Goal: Task Accomplishment & Management: Use online tool/utility

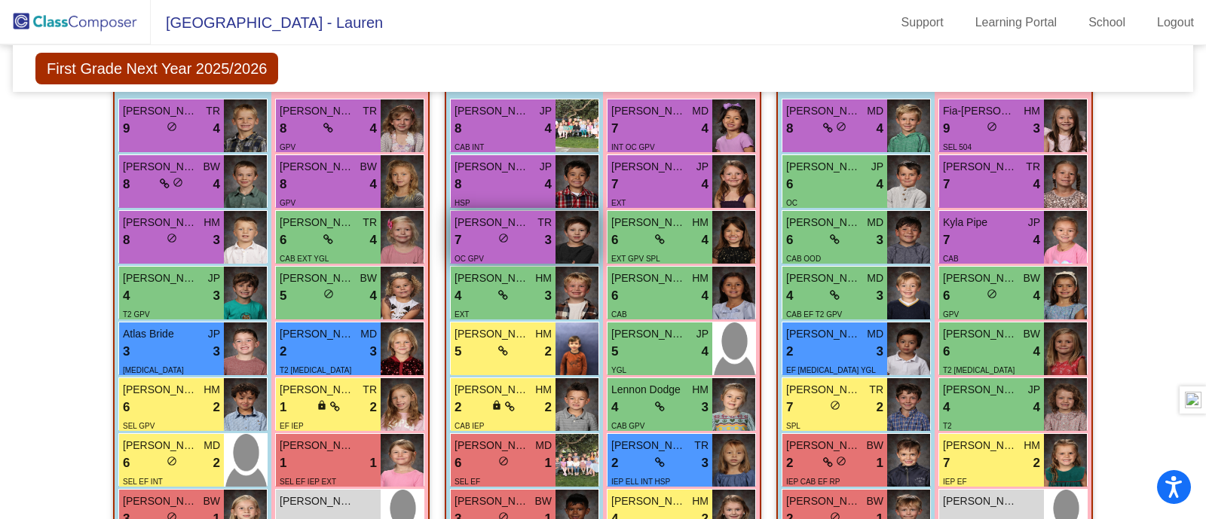
scroll to position [392, 0]
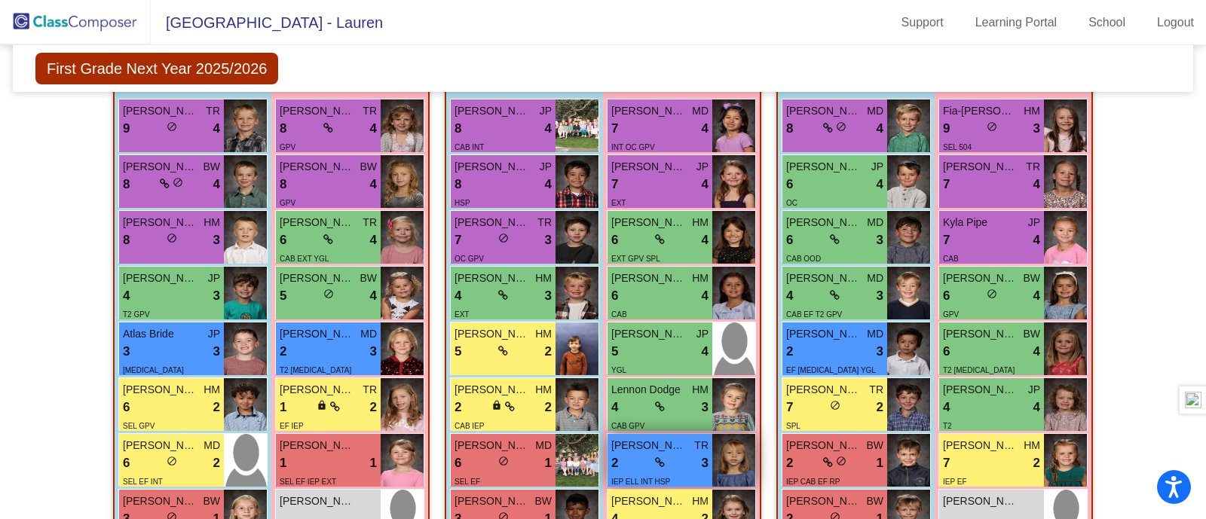
click at [628, 442] on span "[PERSON_NAME]" at bounding box center [648, 446] width 75 height 16
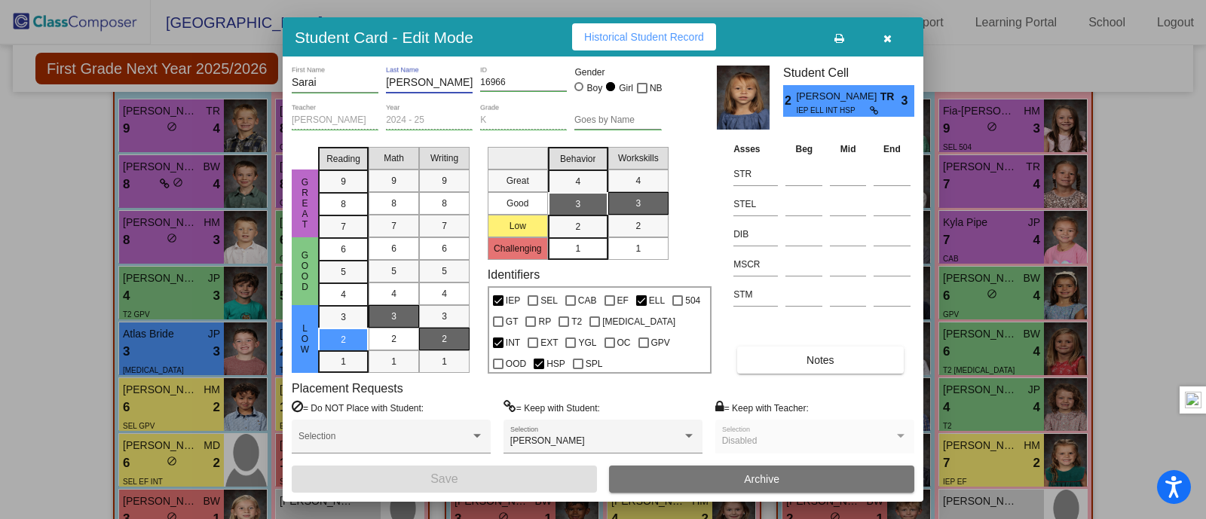
click at [397, 81] on input "[PERSON_NAME]" at bounding box center [429, 83] width 87 height 12
click at [893, 41] on button "button" at bounding box center [887, 36] width 48 height 27
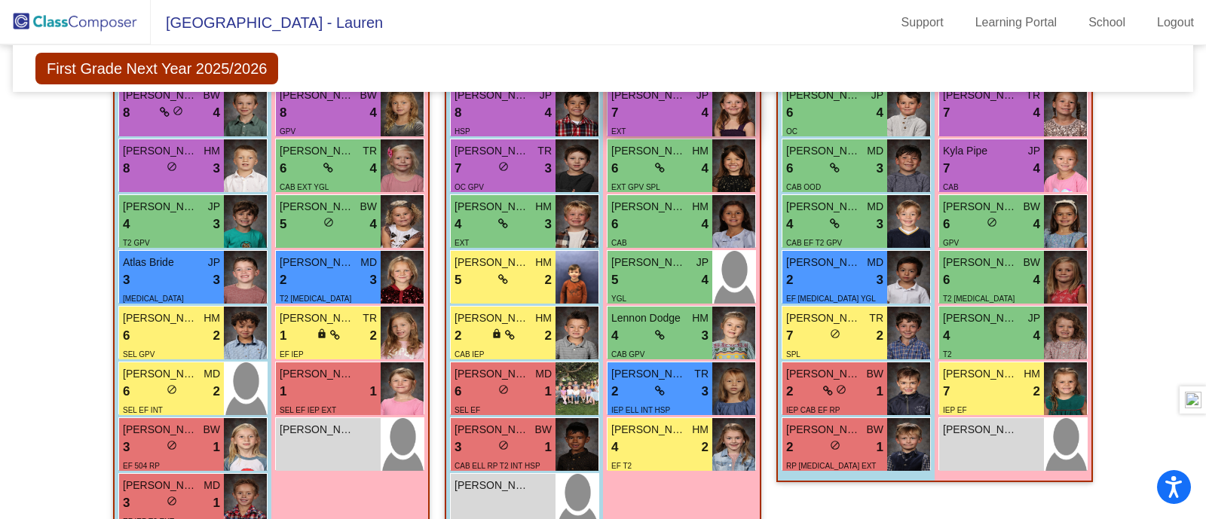
scroll to position [0, 0]
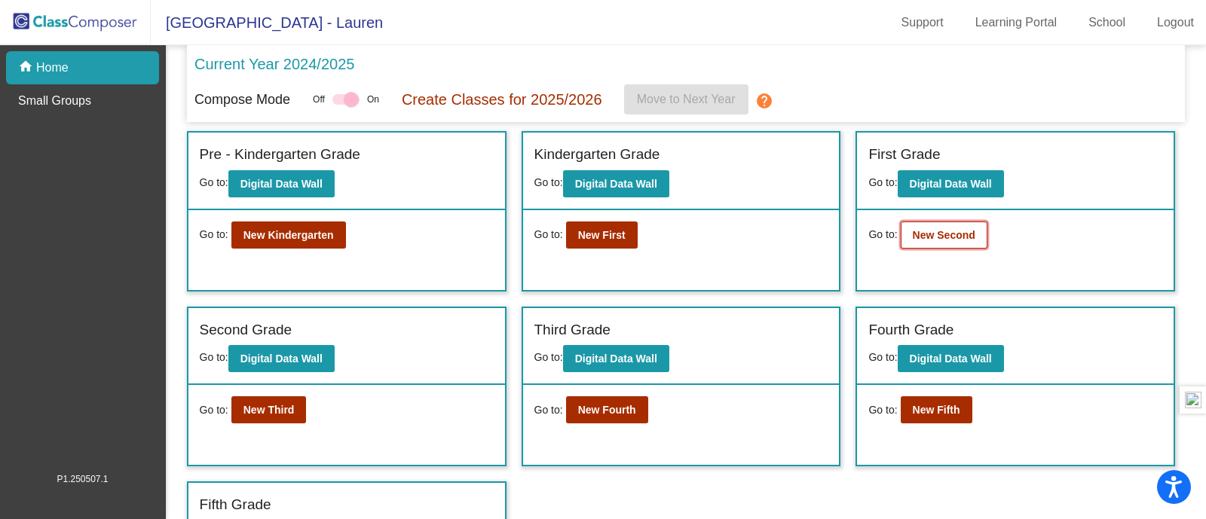
click at [918, 240] on button "New Second" at bounding box center [943, 235] width 87 height 27
click at [267, 411] on b "New Third" at bounding box center [268, 410] width 51 height 12
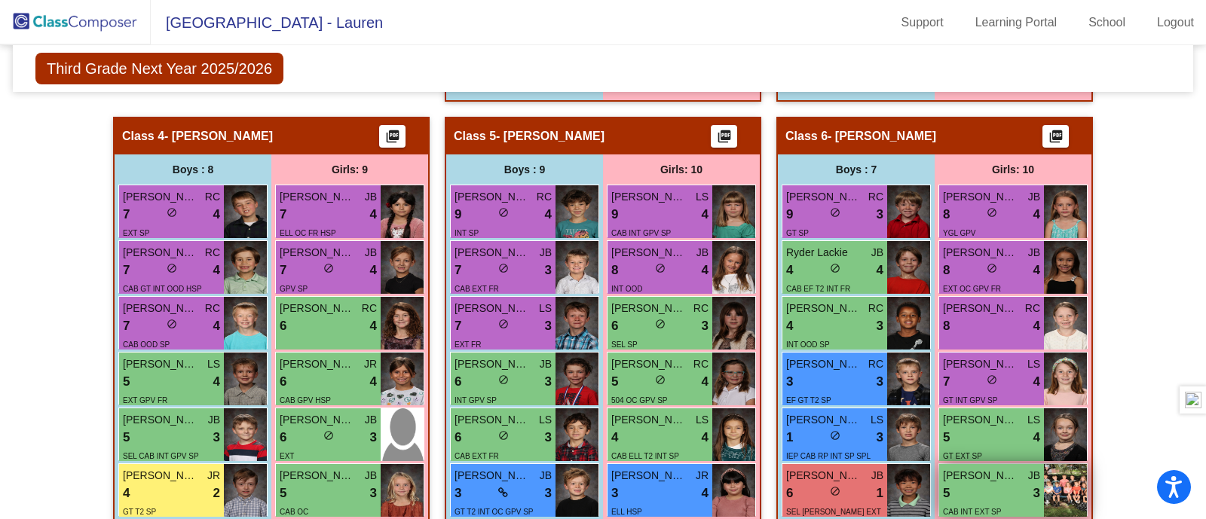
scroll to position [1040, 0]
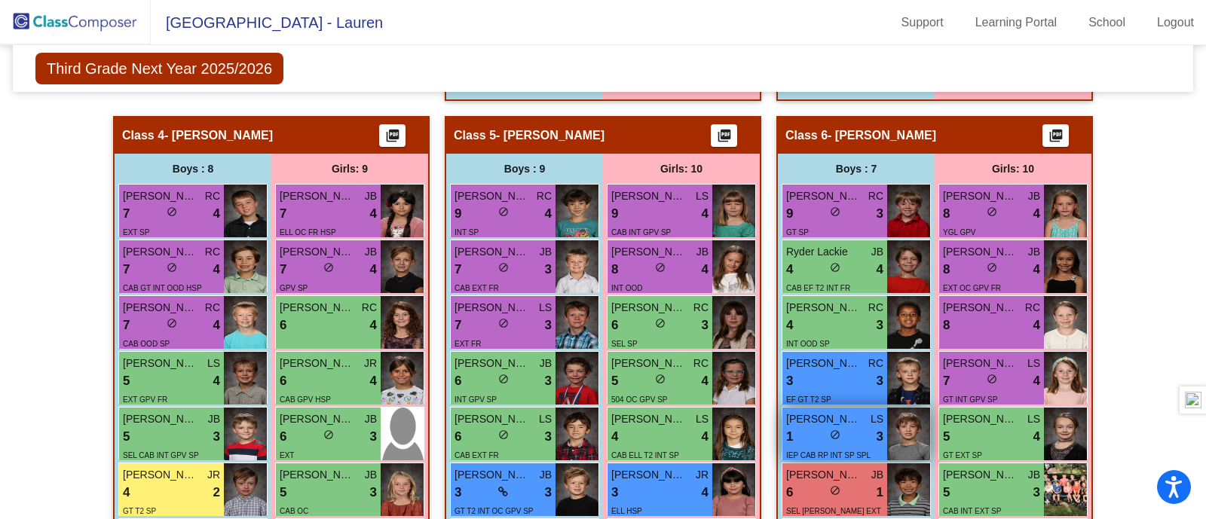
click at [820, 418] on span "[PERSON_NAME] [PERSON_NAME]" at bounding box center [823, 419] width 75 height 16
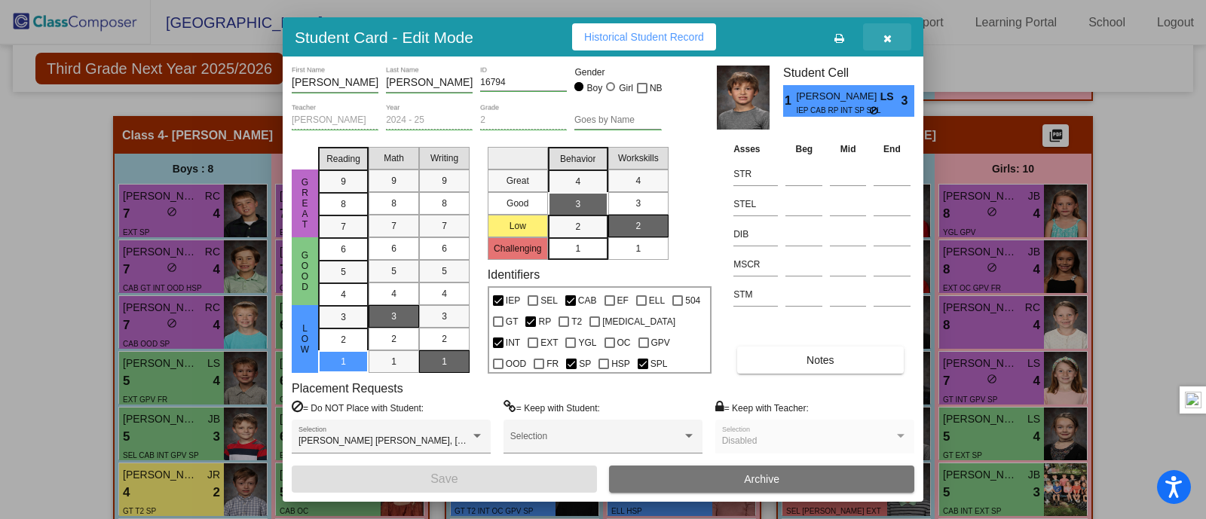
click at [885, 36] on icon "button" at bounding box center [887, 38] width 8 height 11
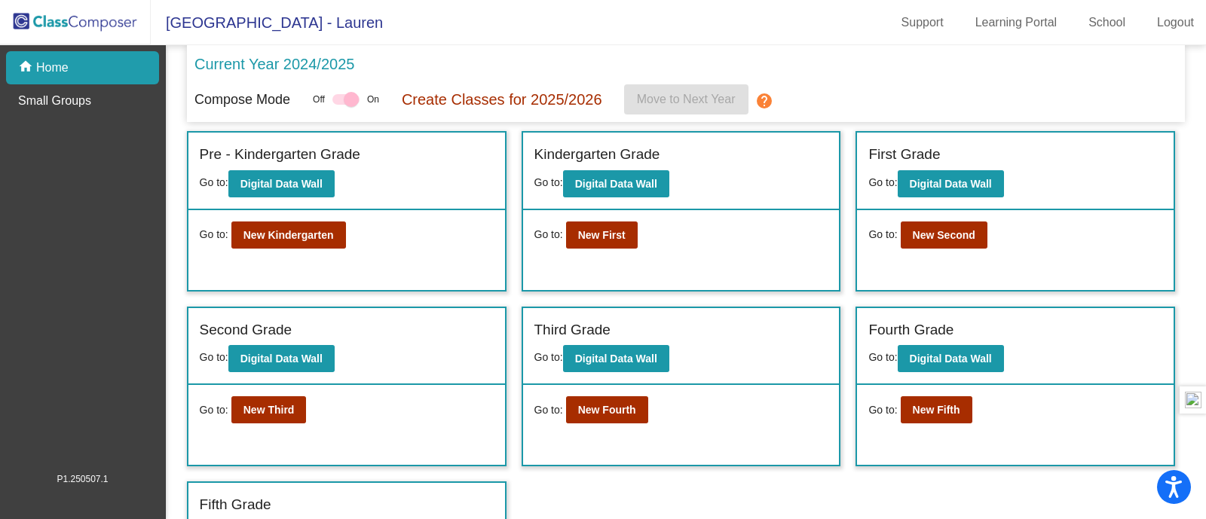
scroll to position [39, 0]
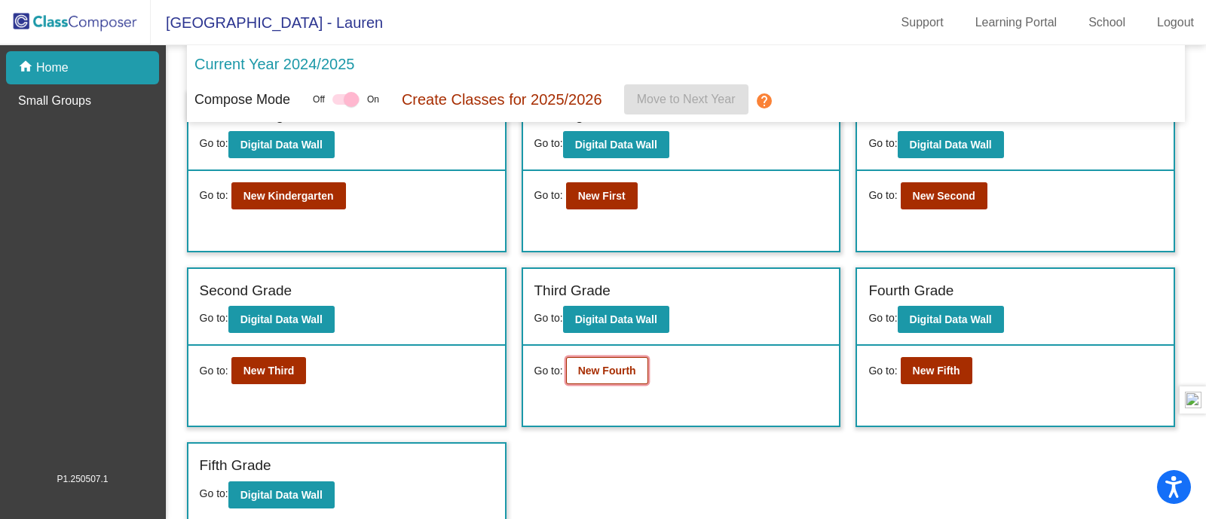
click at [607, 374] on button "New Fourth" at bounding box center [607, 370] width 82 height 27
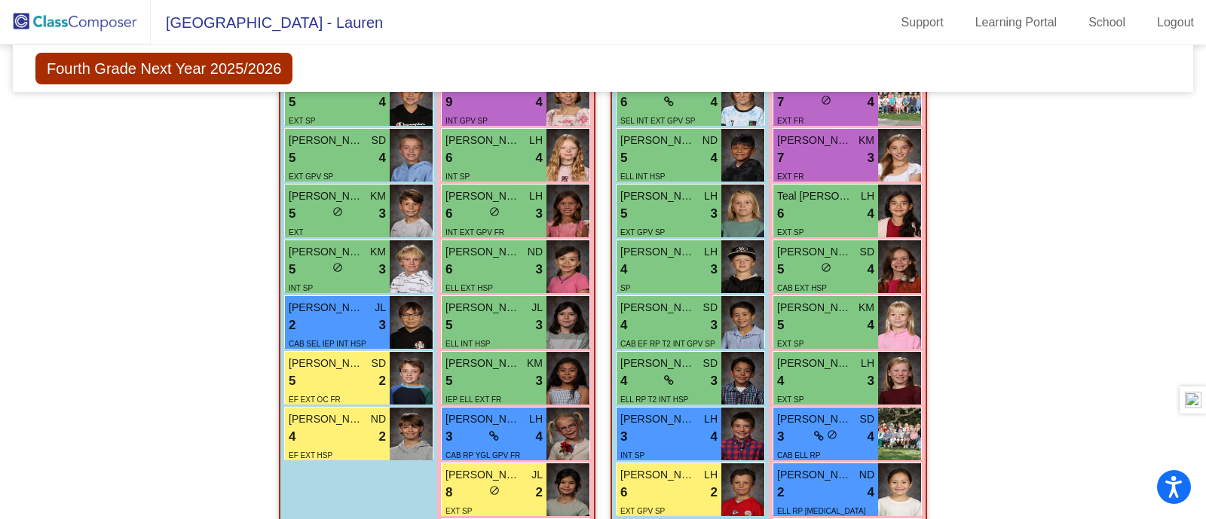
scroll to position [1235, 0]
click at [307, 319] on div "2 lock do_not_disturb_alt 3" at bounding box center [337, 326] width 97 height 20
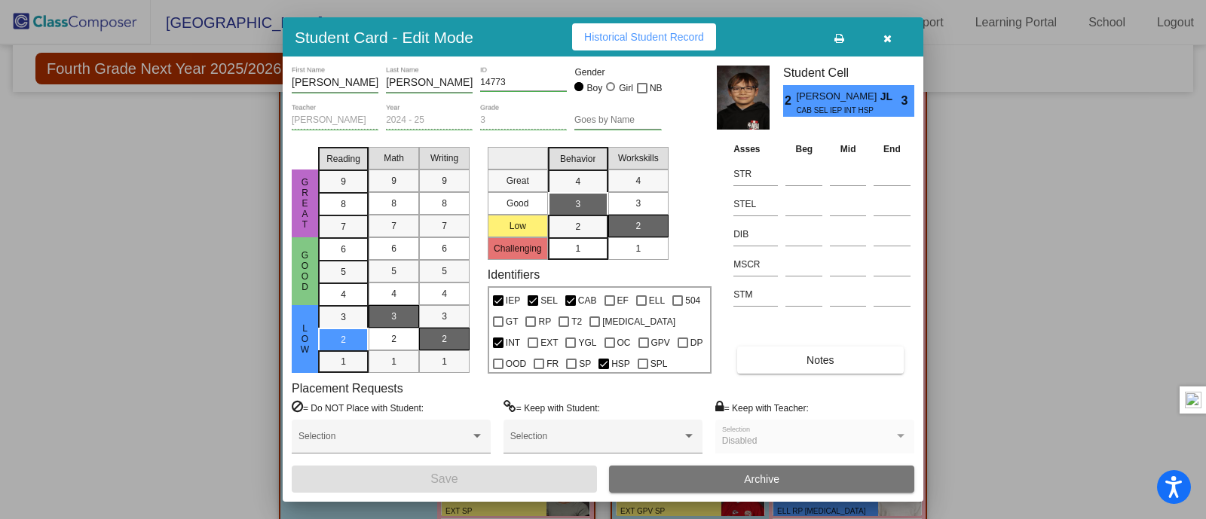
click at [883, 37] on icon "button" at bounding box center [887, 38] width 8 height 11
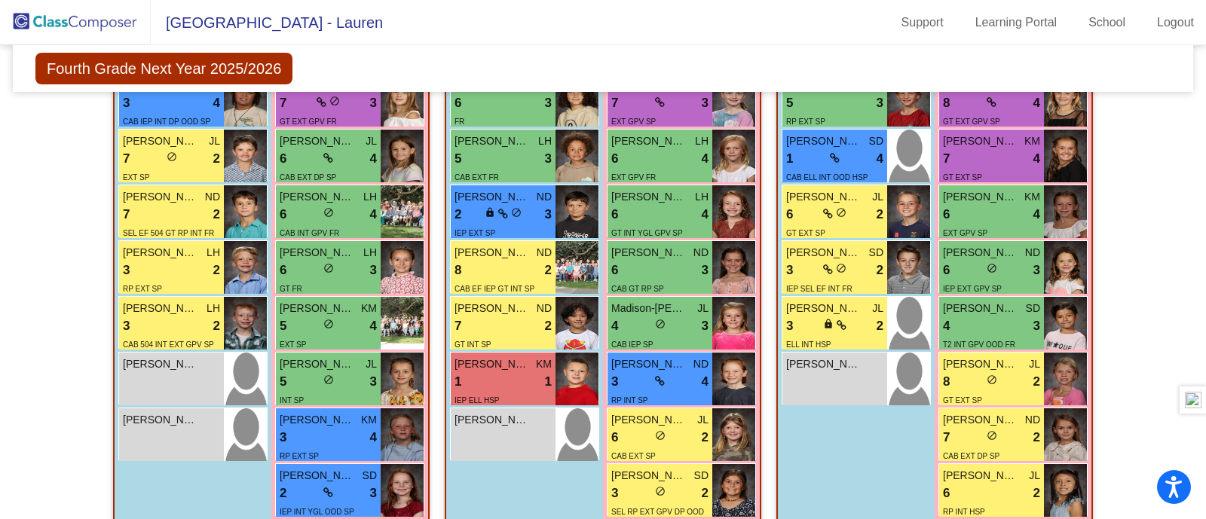
scroll to position [583, 0]
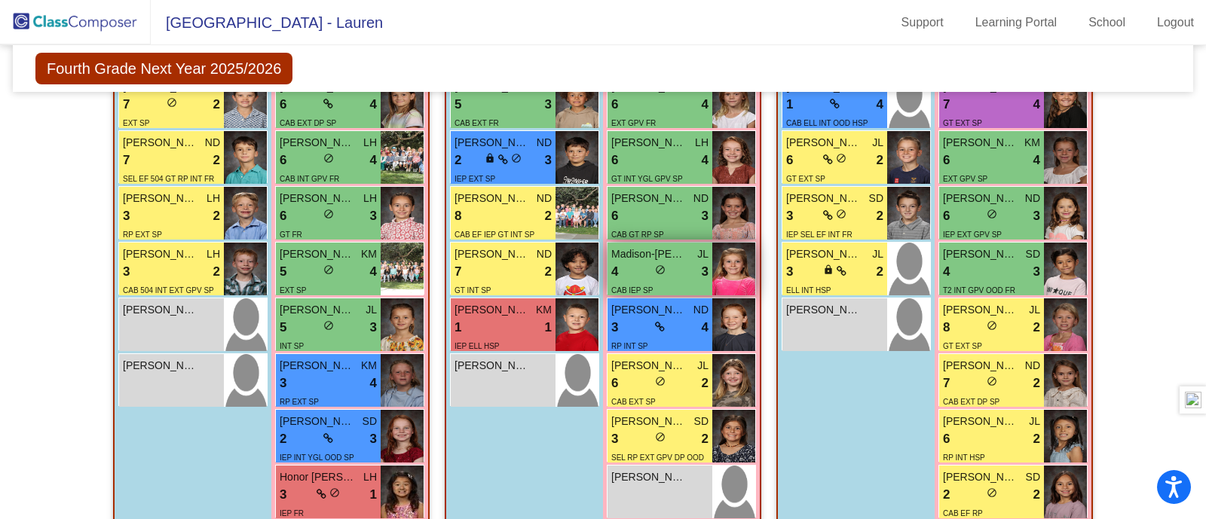
click at [639, 246] on span "Madison-[PERSON_NAME]" at bounding box center [648, 254] width 75 height 16
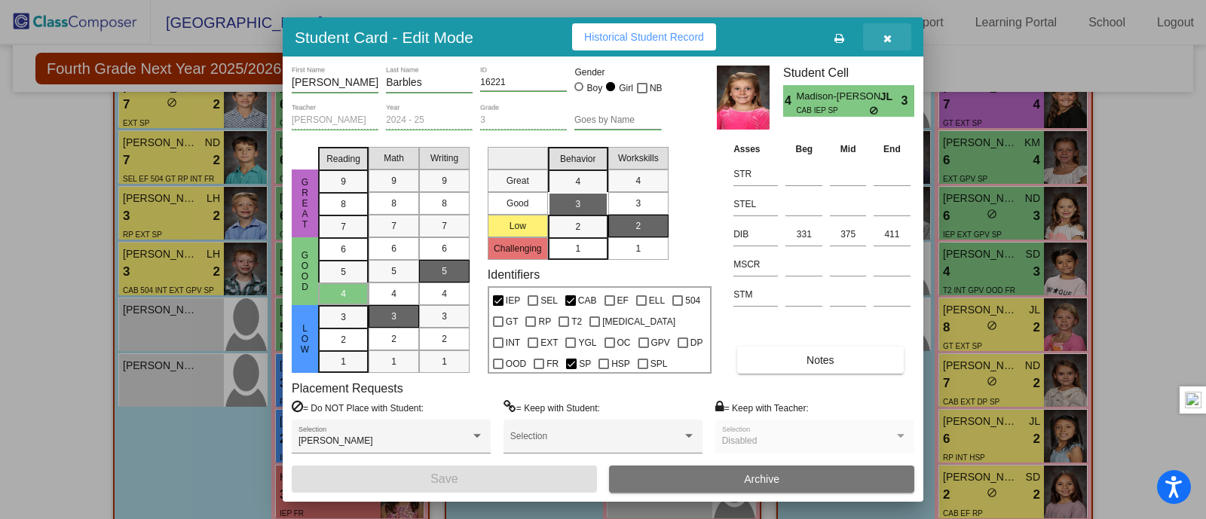
click at [885, 41] on icon "button" at bounding box center [887, 38] width 8 height 11
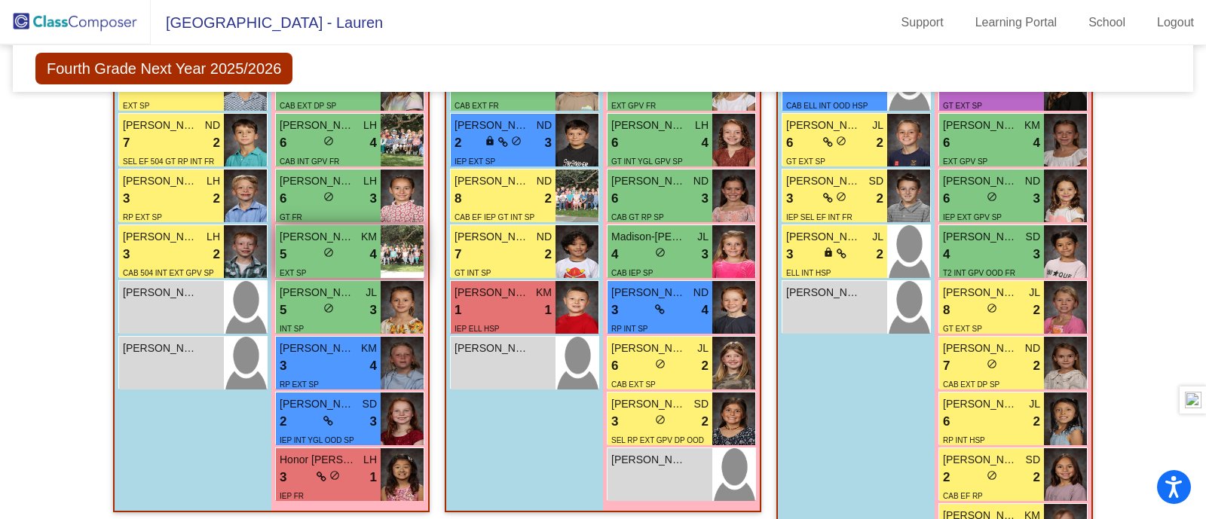
scroll to position [638, 0]
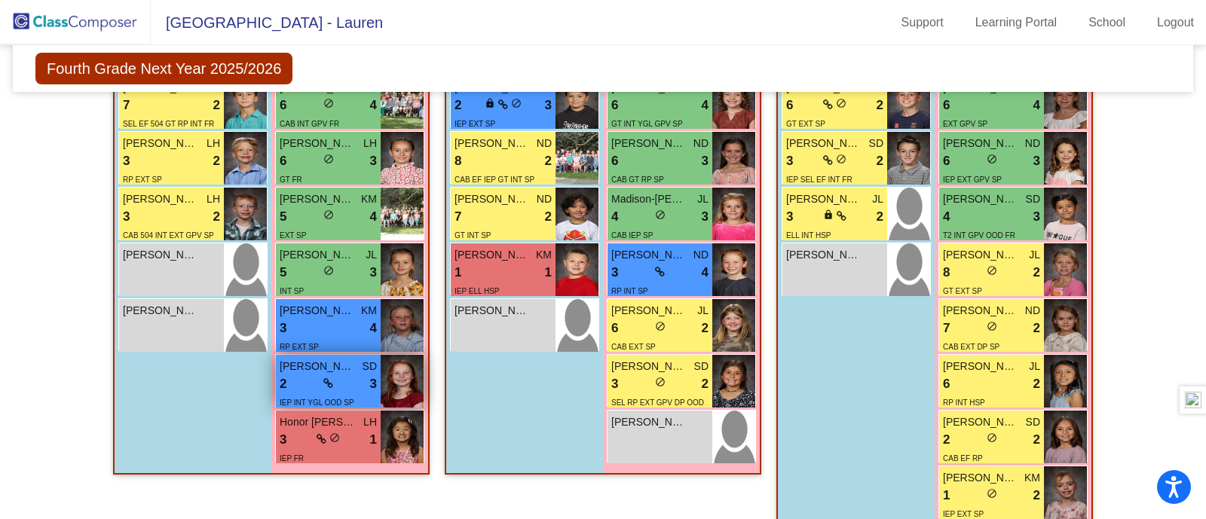
click at [310, 378] on div "2 lock do_not_disturb_alt 3" at bounding box center [328, 384] width 97 height 20
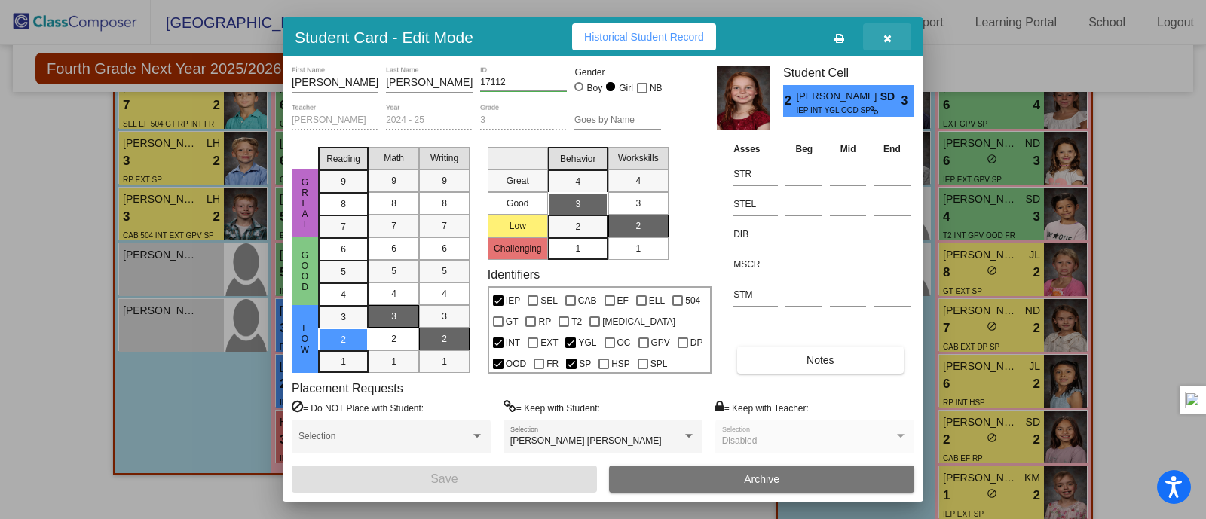
click at [881, 36] on button "button" at bounding box center [887, 36] width 48 height 27
